Goal: Transaction & Acquisition: Purchase product/service

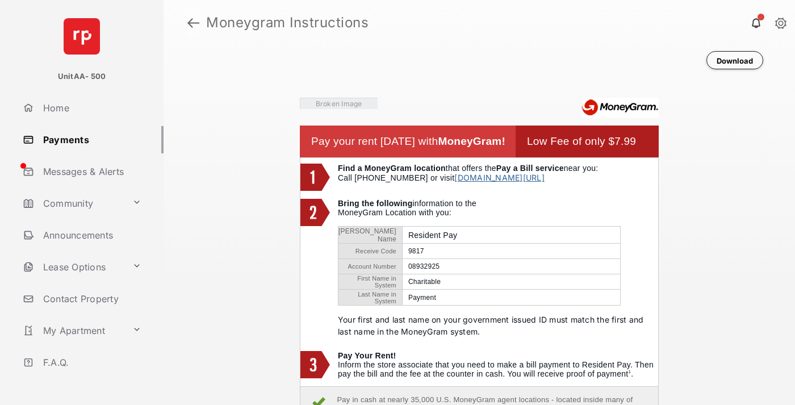
click at [193, 23] on link at bounding box center [193, 22] width 12 height 27
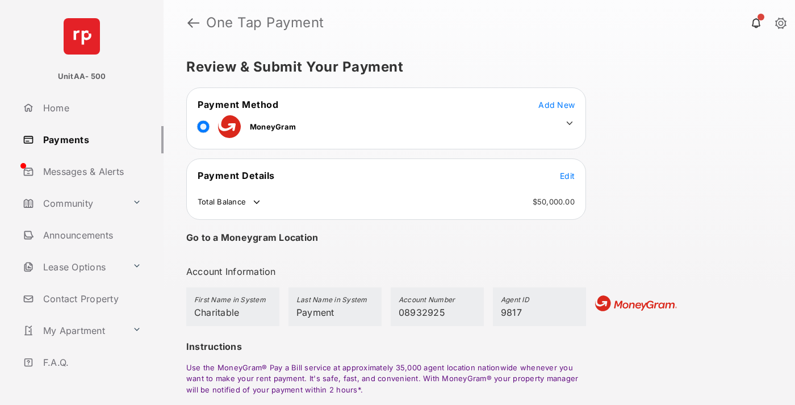
click at [567, 175] on span "Edit" at bounding box center [567, 176] width 15 height 10
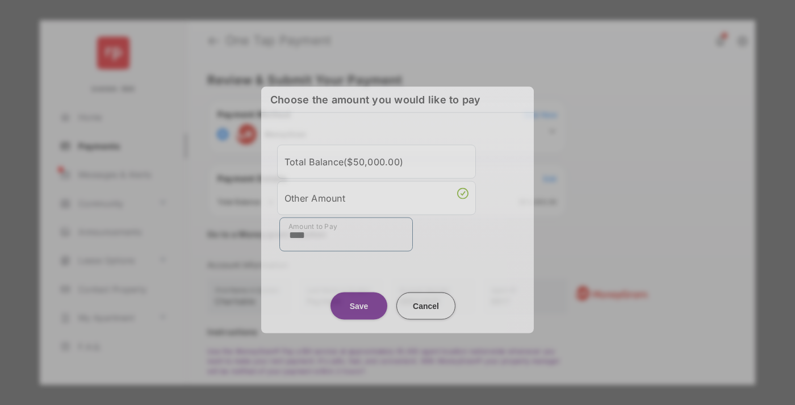
type input "****"
click at [359, 299] on button "Save" at bounding box center [358, 305] width 57 height 27
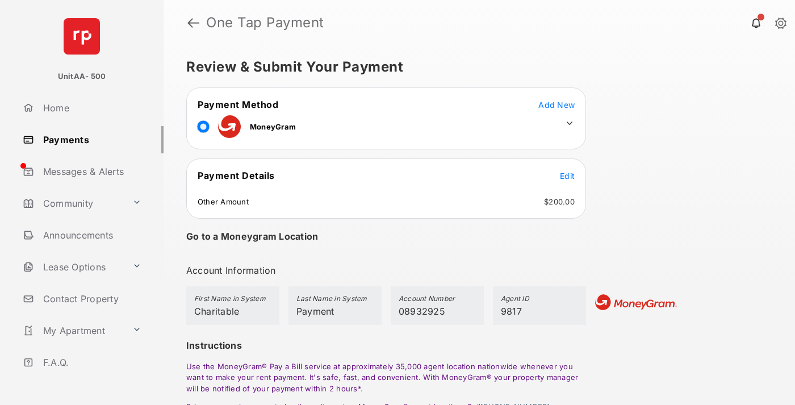
click at [569, 123] on icon at bounding box center [569, 123] width 10 height 10
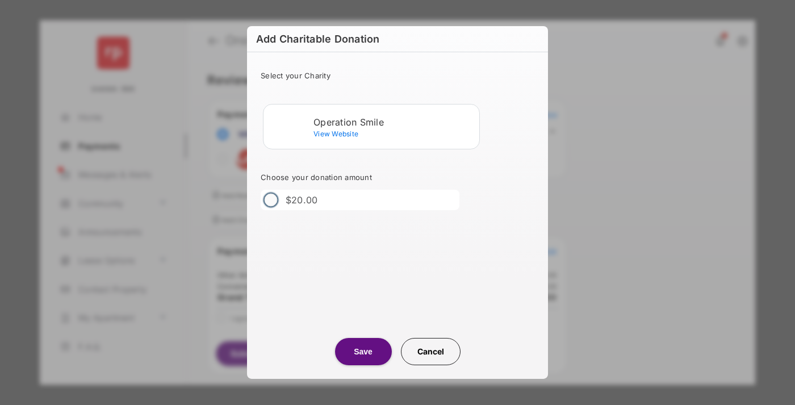
click at [394, 121] on div "Operation Smile" at bounding box center [393, 122] width 161 height 10
click at [363, 351] on button "Save" at bounding box center [363, 351] width 57 height 27
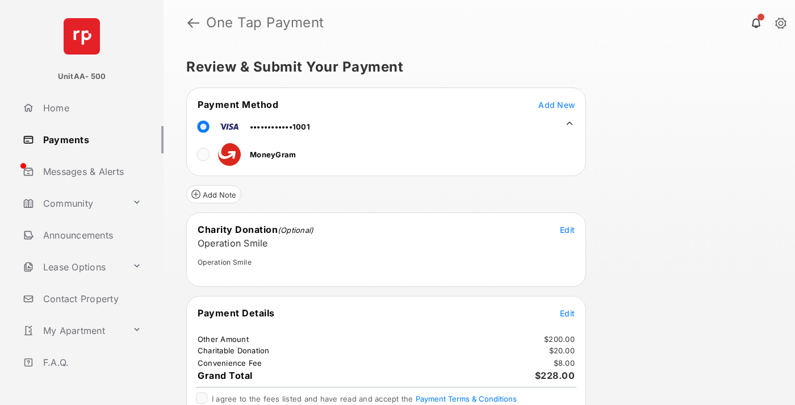
click at [567, 313] on span "Edit" at bounding box center [567, 313] width 15 height 10
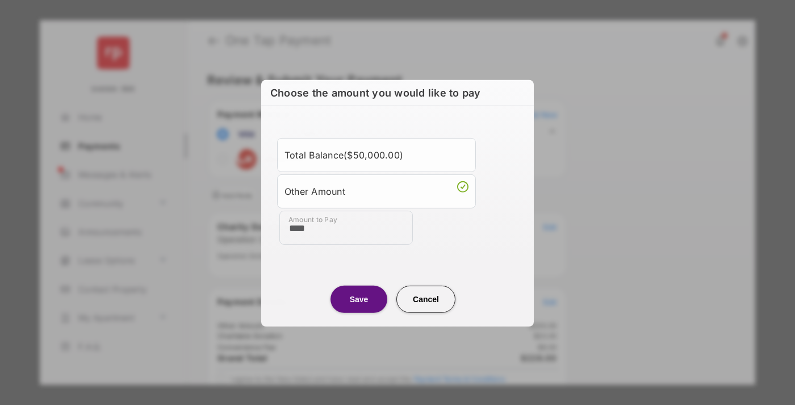
click at [359, 299] on button "Save" at bounding box center [358, 298] width 57 height 27
